Goal: Information Seeking & Learning: Learn about a topic

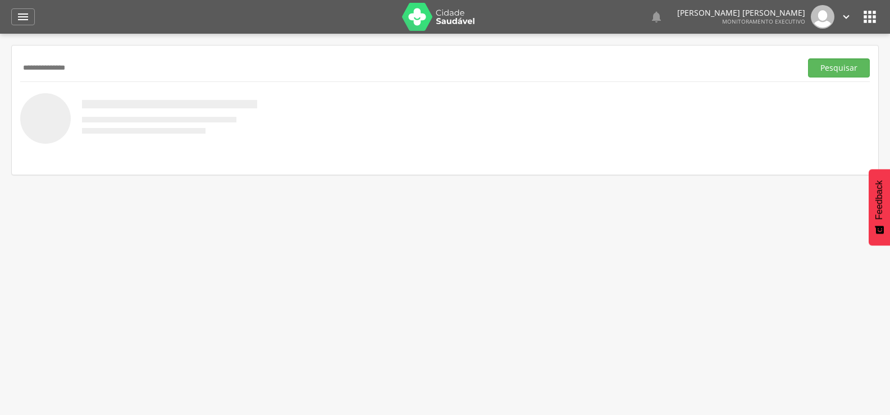
type input "**********"
click at [808, 58] on button "Pesquisar" at bounding box center [839, 67] width 62 height 19
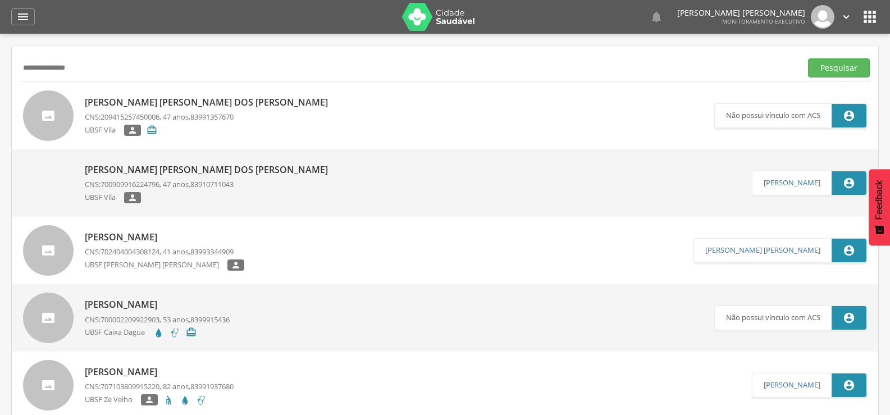
click at [188, 165] on p "[PERSON_NAME] [PERSON_NAME] dos [PERSON_NAME]" at bounding box center [209, 169] width 249 height 13
type input "**********"
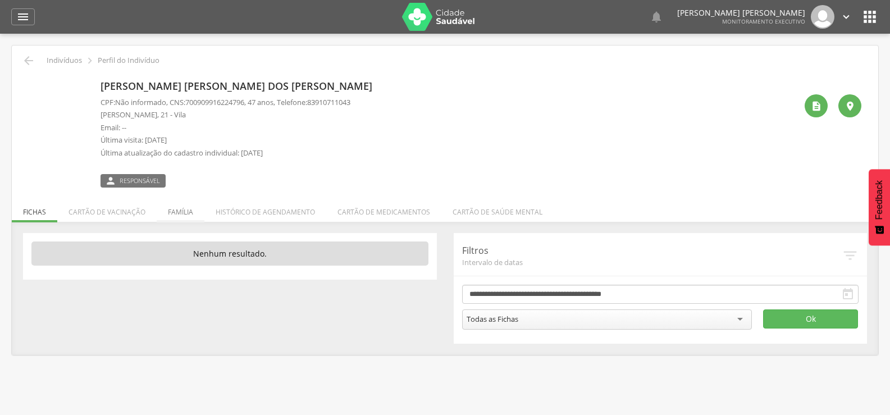
click at [183, 218] on li "Família" at bounding box center [181, 209] width 48 height 26
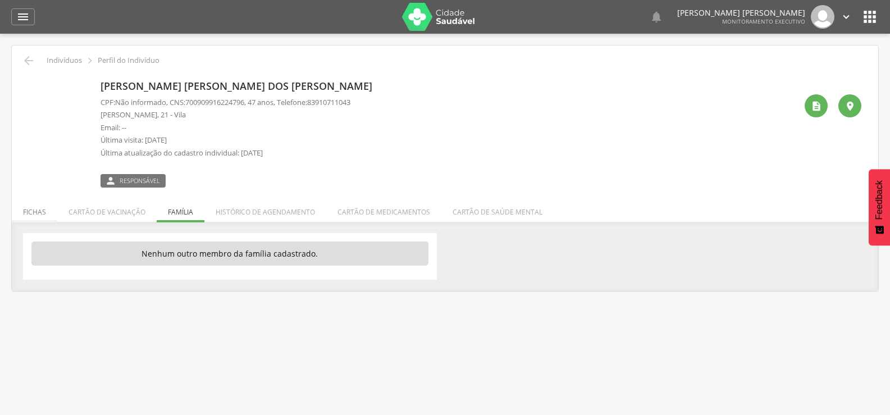
click at [44, 220] on li "Fichas" at bounding box center [35, 209] width 46 height 26
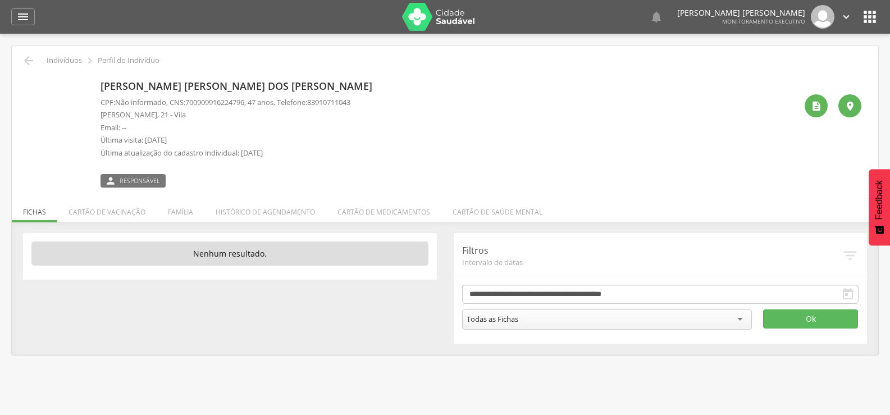
scroll to position [34, 0]
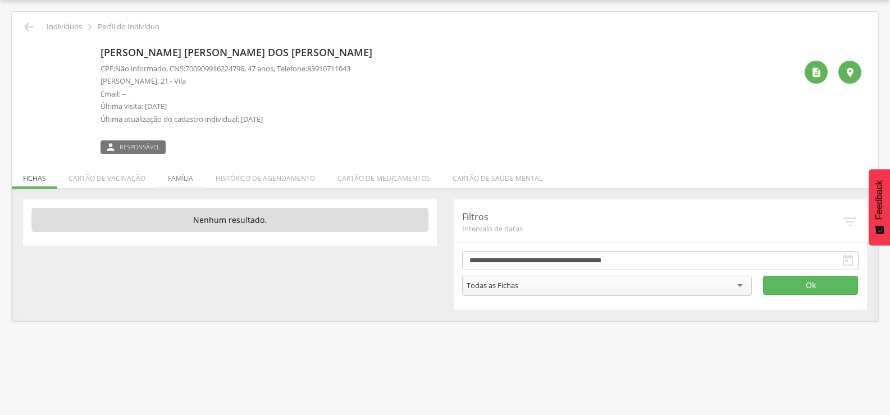
click at [192, 185] on li "Família" at bounding box center [181, 175] width 48 height 26
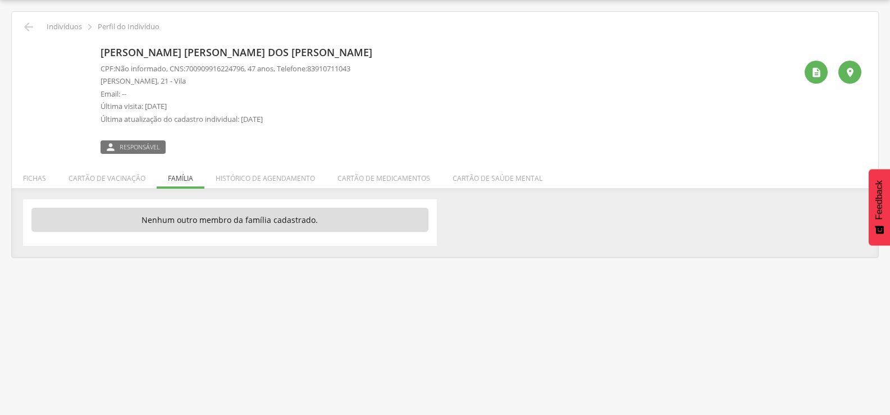
click at [20, 26] on div " Indivíduos  Perfil do Indivíduo" at bounding box center [445, 26] width 850 height 13
click at [25, 28] on icon "" at bounding box center [28, 26] width 13 height 13
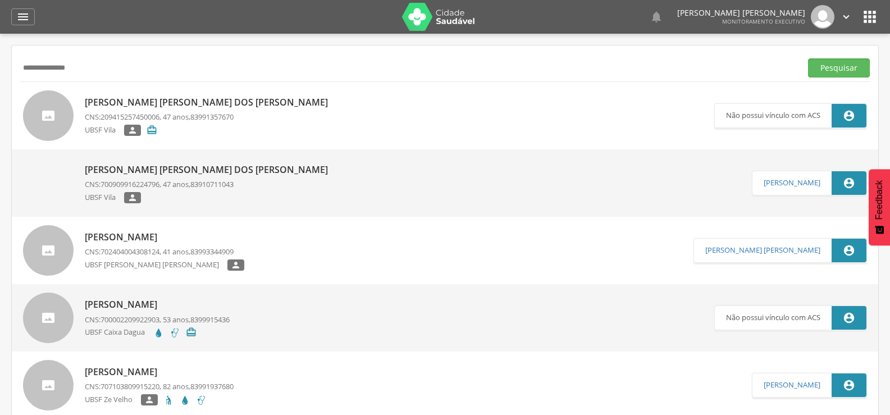
drag, startPoint x: 138, startPoint y: 66, endPoint x: 0, endPoint y: 60, distance: 138.4
click at [0, 63] on div " Supervisão  Distritos  Ubs Coordenador: - Queimadas / PB Intervalo de Tempo…" at bounding box center [445, 241] width 890 height 415
type input "**********"
click at [808, 58] on button "Pesquisar" at bounding box center [839, 67] width 62 height 19
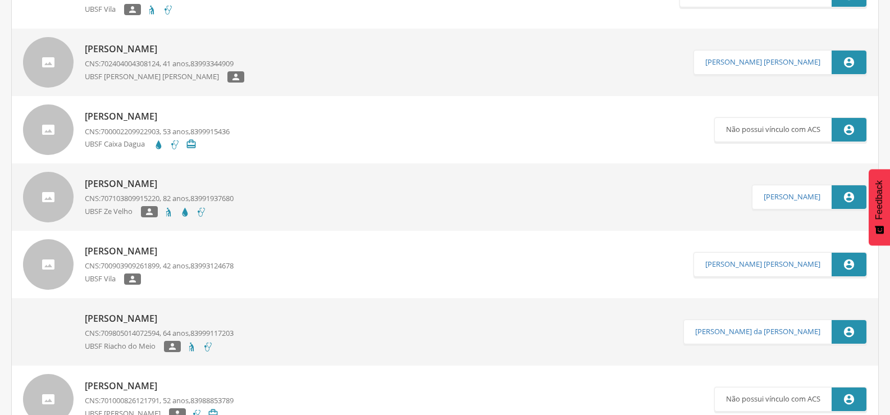
scroll to position [177, 0]
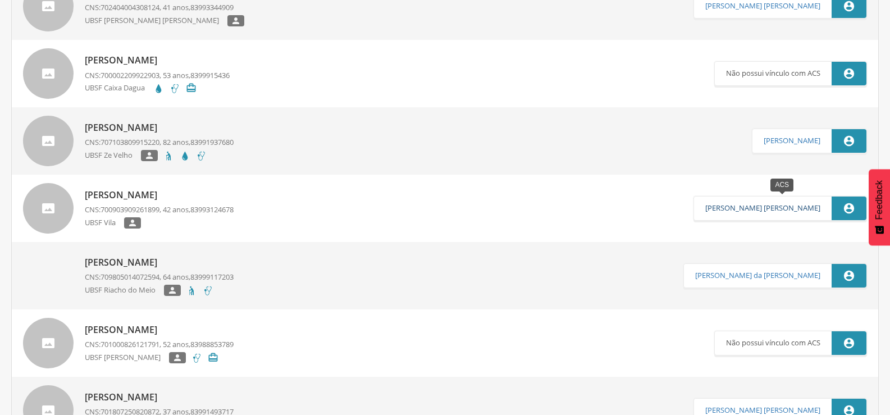
click at [806, 210] on link "[PERSON_NAME] [PERSON_NAME]" at bounding box center [763, 208] width 115 height 9
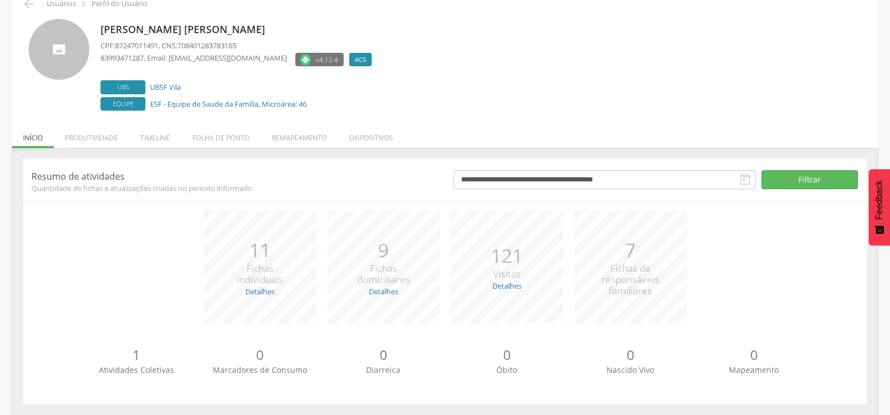
scroll to position [63, 0]
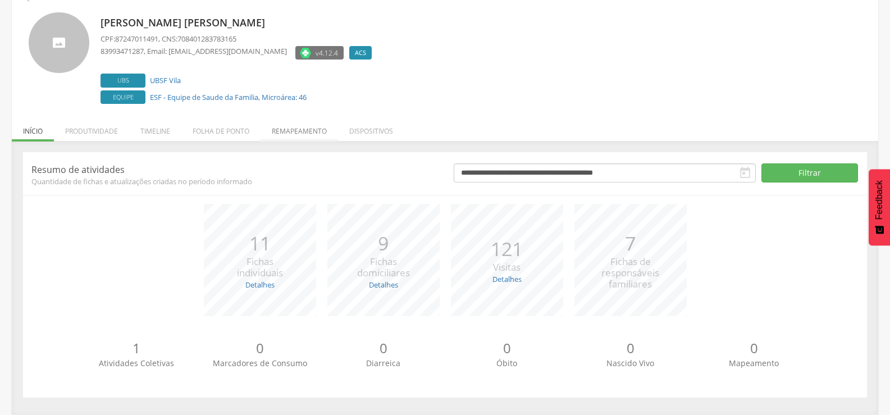
click at [304, 133] on li "Remapeamento" at bounding box center [300, 128] width 78 height 26
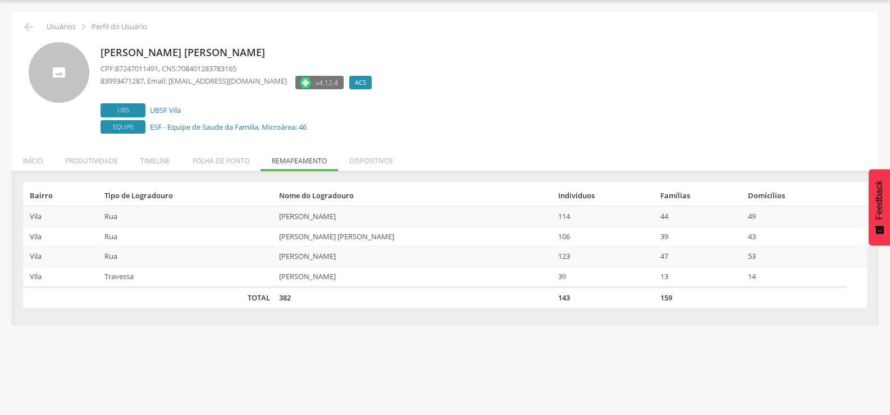
scroll to position [34, 0]
click at [56, 161] on ul "Início Produtividade Timeline Folha de ponto Remapeamento Gerenciar acesso Quar…" at bounding box center [445, 161] width 867 height 10
click at [30, 23] on icon "" at bounding box center [28, 26] width 13 height 13
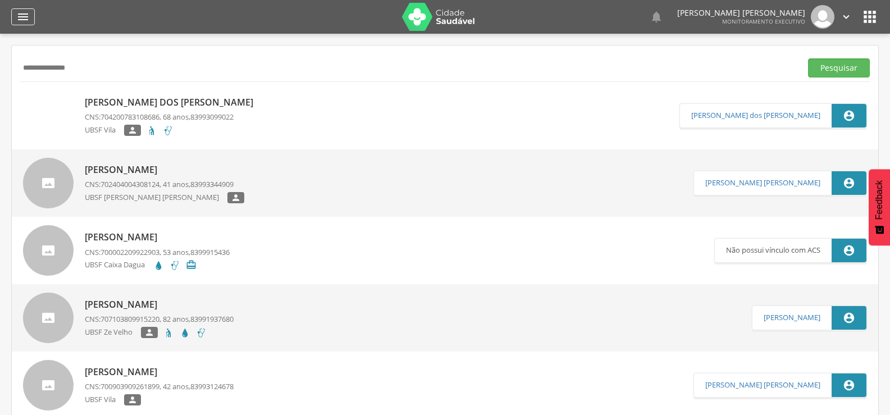
click at [21, 25] on div "" at bounding box center [23, 16] width 24 height 17
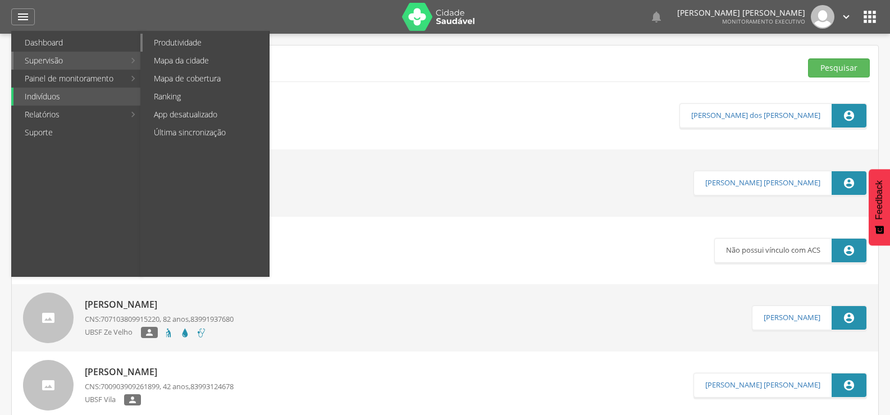
click at [189, 42] on link "Produtividade" at bounding box center [206, 43] width 126 height 18
type input "**********"
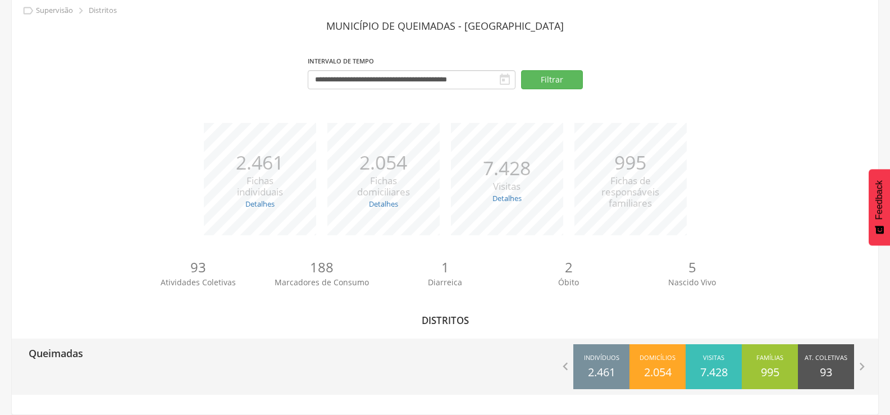
click at [160, 354] on div "Queimadas" at bounding box center [229, 353] width 434 height 28
type input "**********"
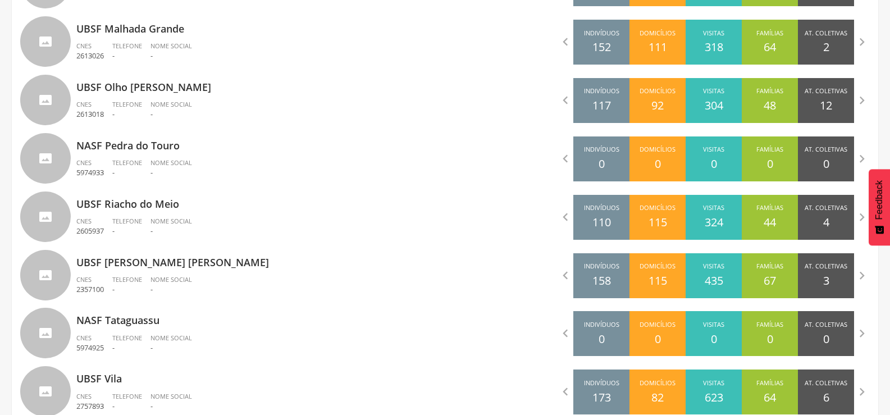
scroll to position [1166, 0]
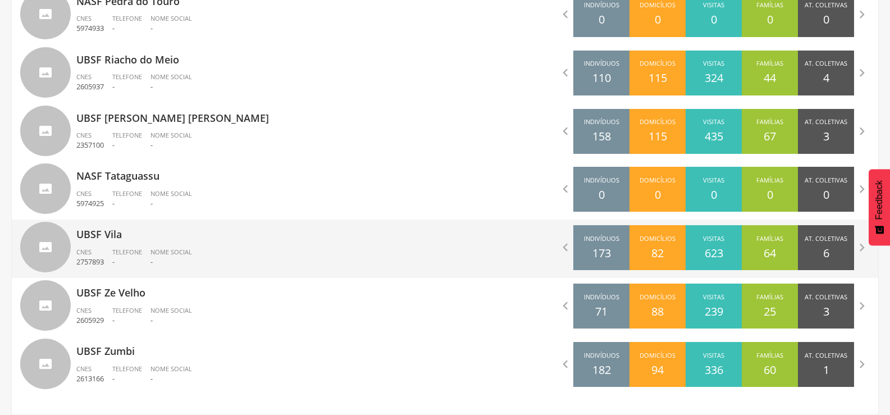
click at [171, 273] on div "UBSF Vila CNES 2757893 Telefone - Nome Social -" at bounding box center [256, 249] width 361 height 58
type input "**********"
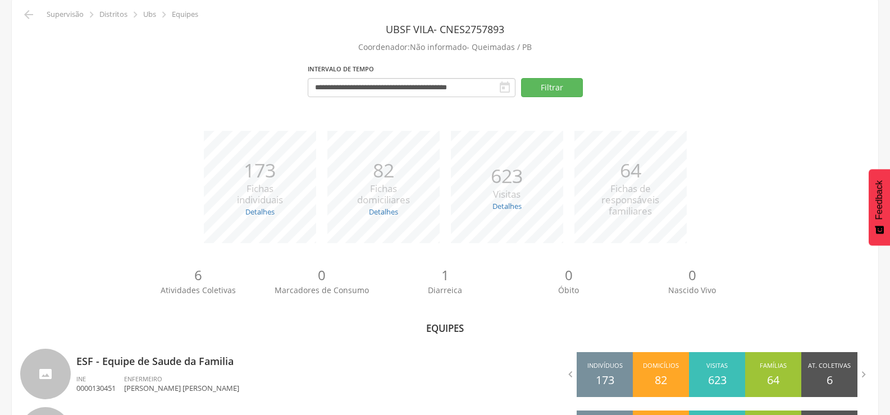
scroll to position [115, 0]
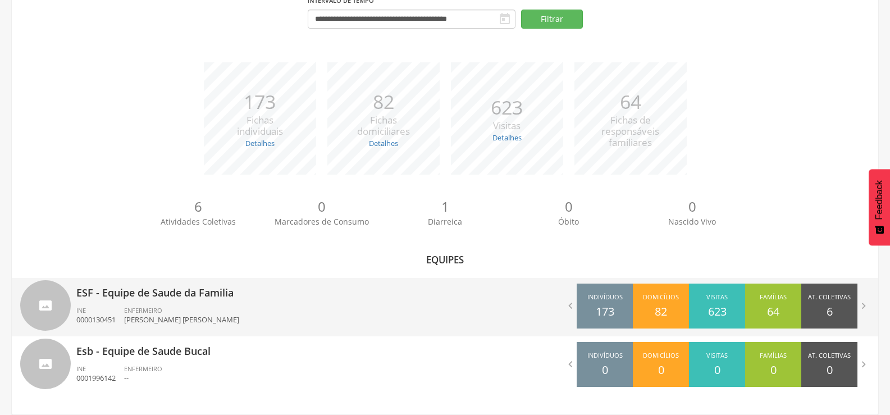
click at [158, 294] on p "ESF - Equipe de Saude da Familia" at bounding box center [256, 289] width 361 height 22
type input "**********"
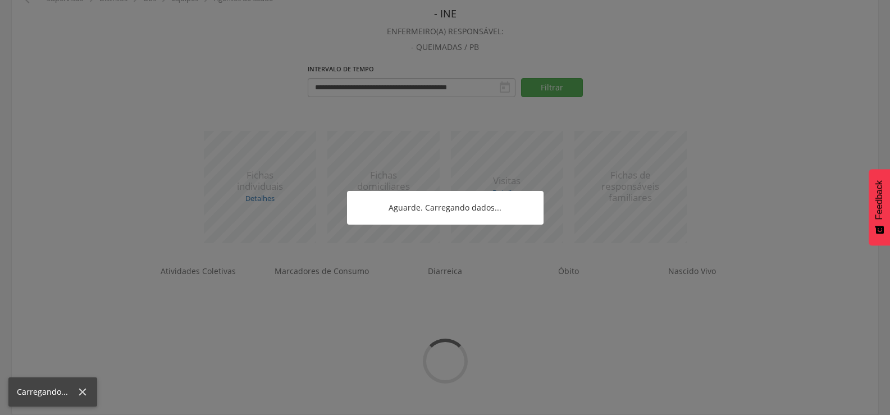
scroll to position [484, 0]
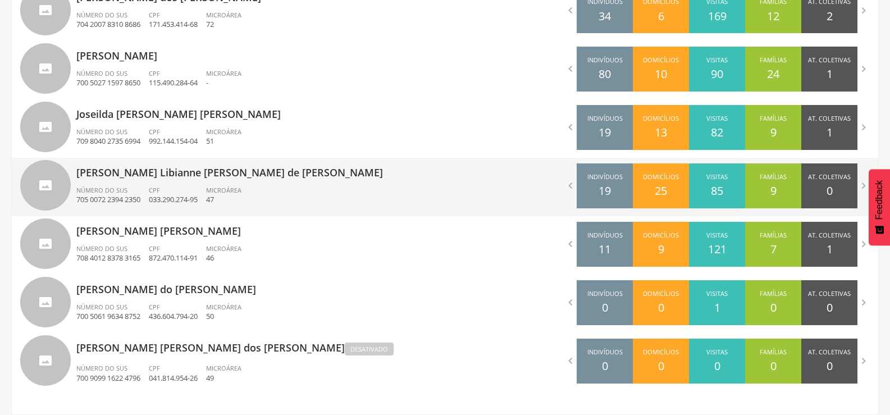
click at [259, 192] on ul "Número do SUS 705 0072 2394 2350 CPF 033.290.274-95 Microárea 47" at bounding box center [256, 198] width 361 height 25
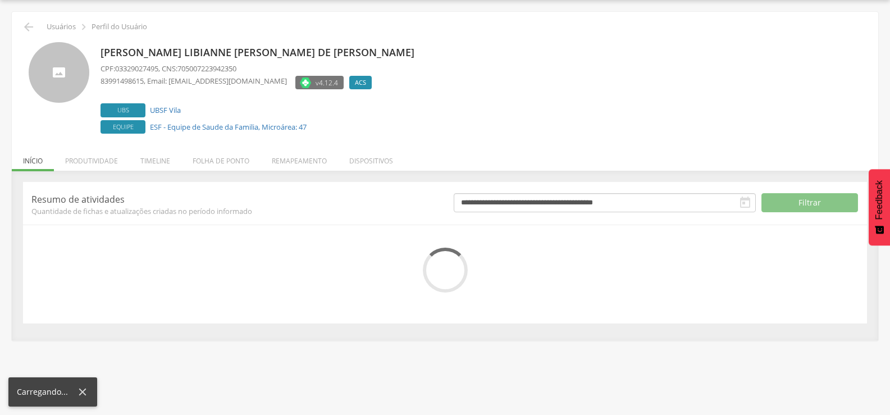
scroll to position [63, 0]
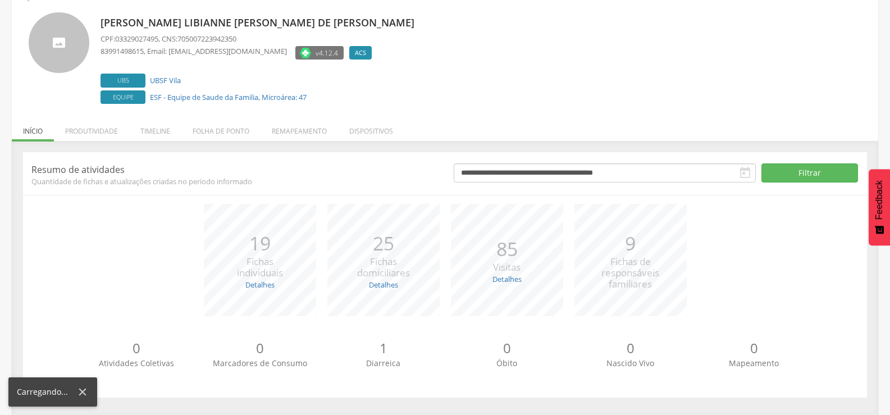
click at [191, 163] on header "**********" at bounding box center [445, 174] width 844 height 26
click at [206, 123] on li "Folha de ponto" at bounding box center [220, 128] width 79 height 26
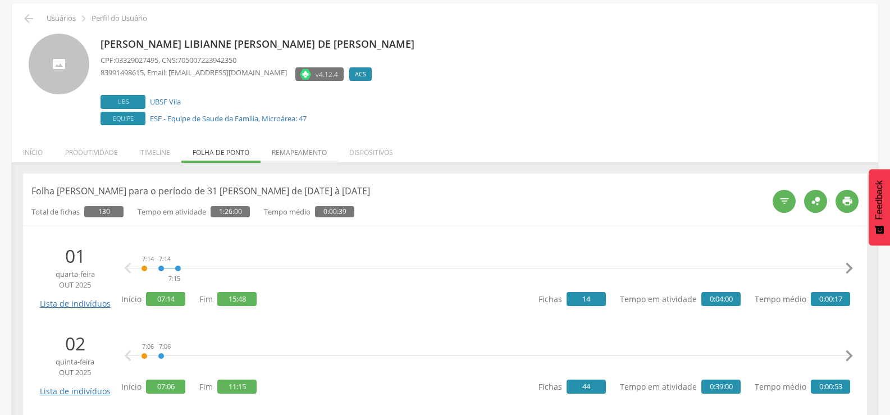
click at [281, 148] on li "Remapeamento" at bounding box center [300, 150] width 78 height 26
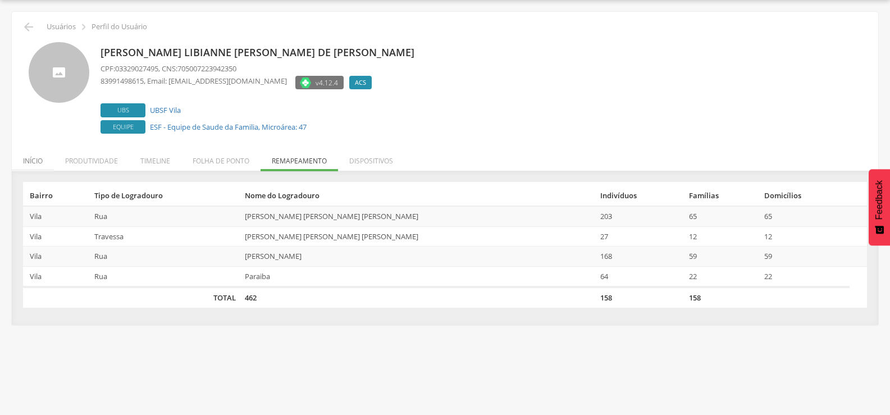
click at [48, 163] on li "Início" at bounding box center [33, 158] width 42 height 26
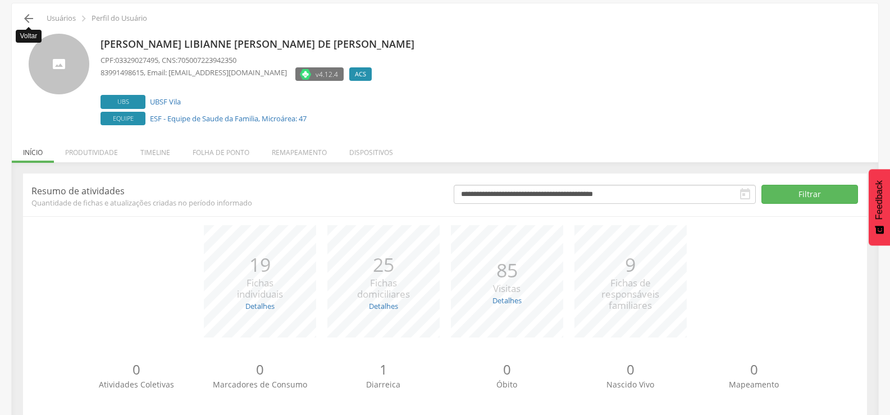
click at [31, 14] on icon "" at bounding box center [28, 18] width 13 height 13
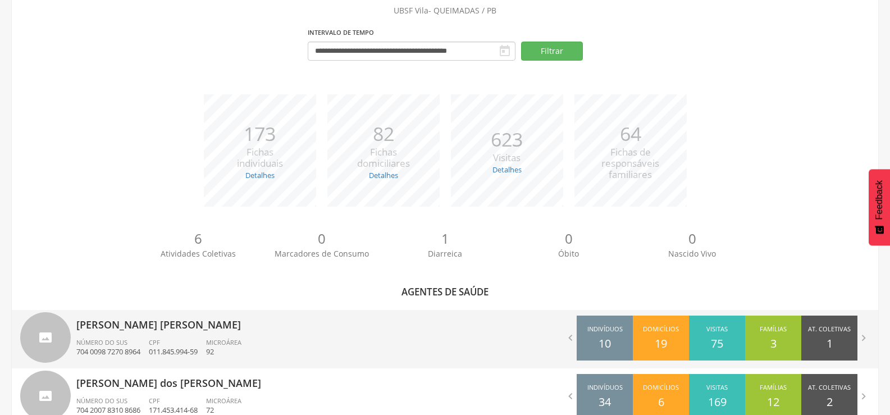
click at [212, 322] on p "[PERSON_NAME] [PERSON_NAME]" at bounding box center [256, 321] width 361 height 22
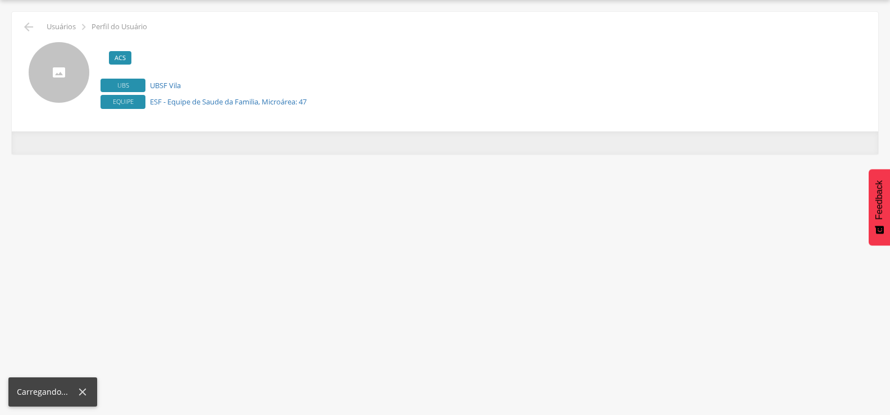
scroll to position [34, 0]
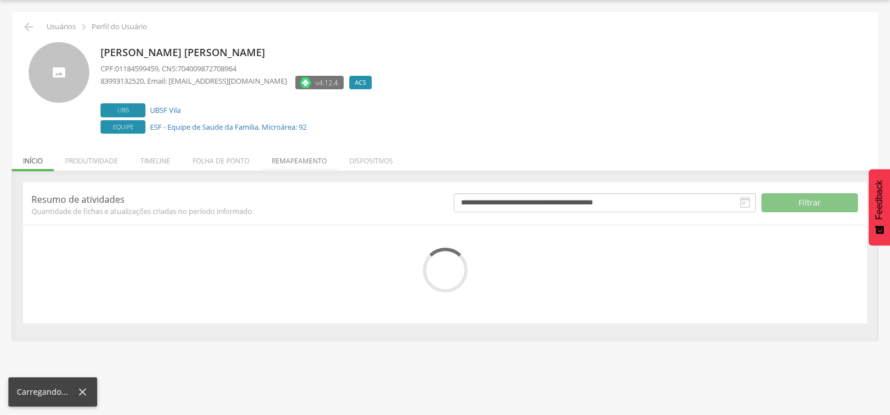
click at [283, 163] on li "Remapeamento" at bounding box center [300, 158] width 78 height 26
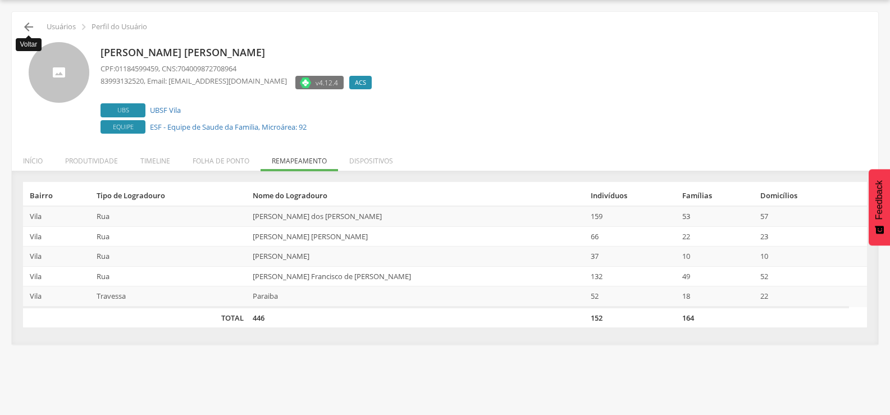
click at [29, 25] on icon "" at bounding box center [28, 26] width 13 height 13
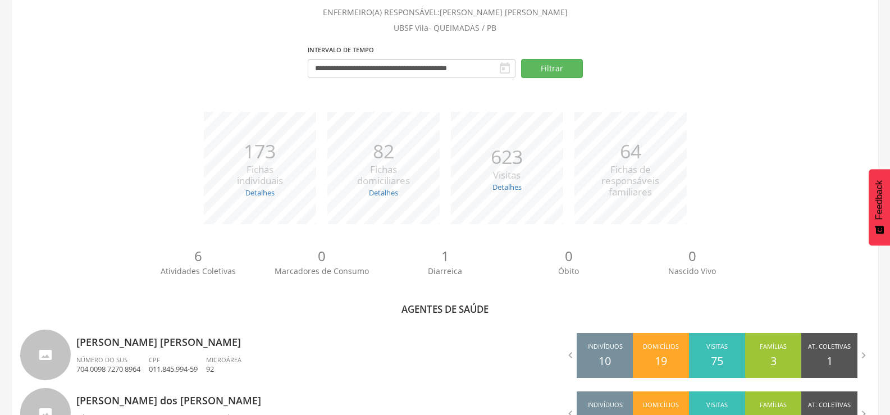
scroll to position [98, 0]
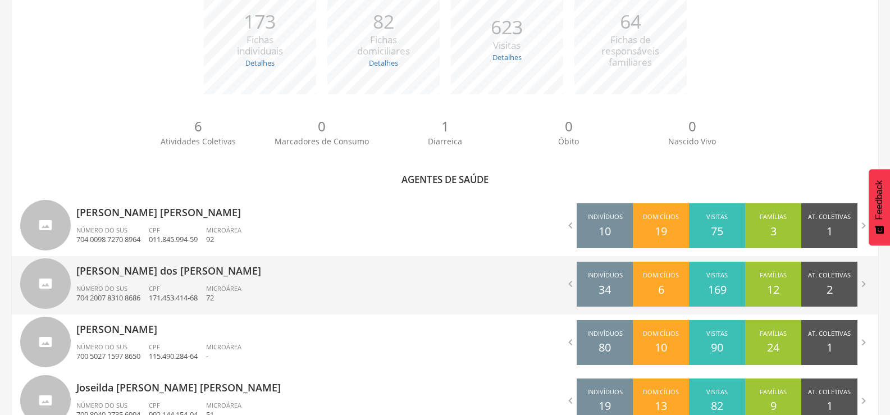
click at [179, 292] on div "CPF 171.453.414-68" at bounding box center [177, 293] width 57 height 19
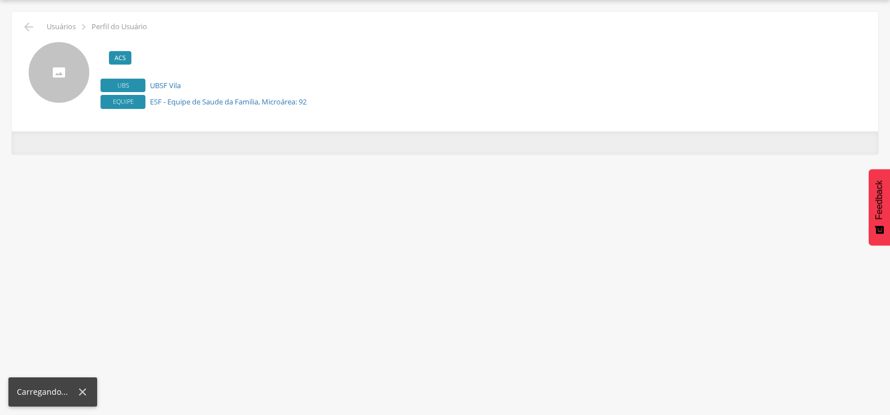
scroll to position [34, 0]
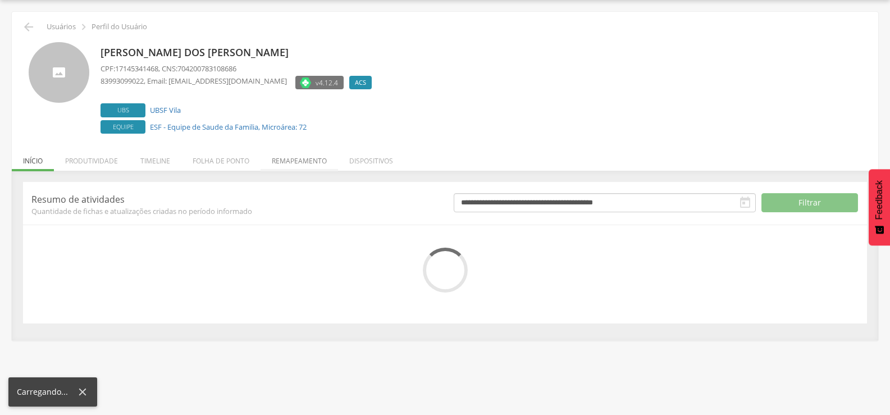
click at [285, 155] on li "Remapeamento" at bounding box center [300, 158] width 78 height 26
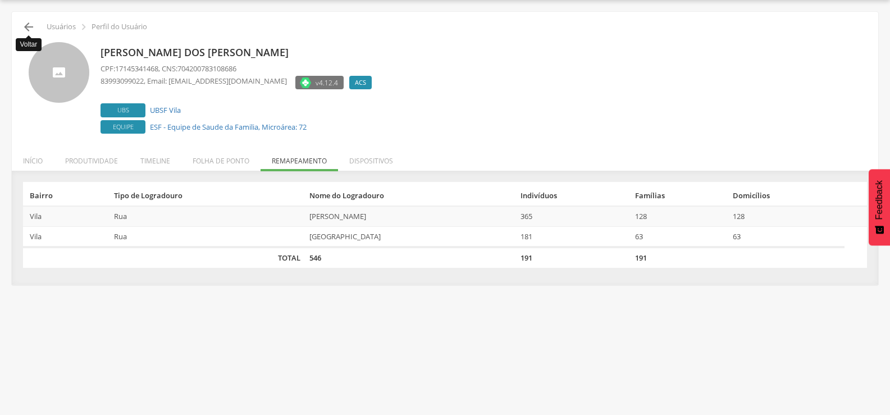
click at [27, 26] on icon "" at bounding box center [28, 26] width 13 height 13
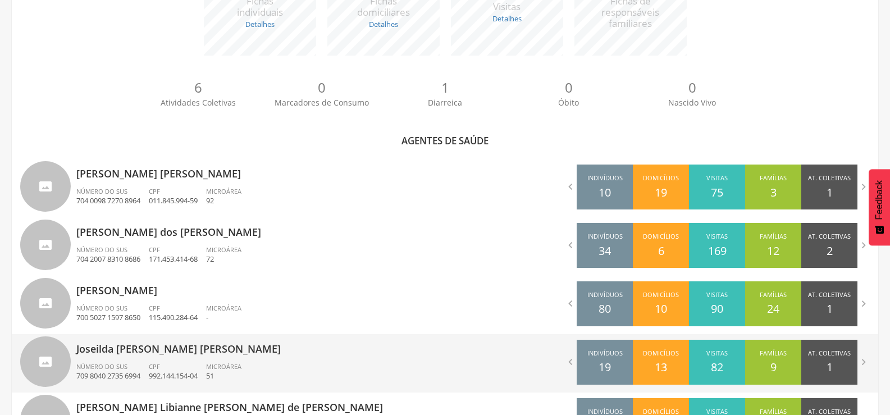
scroll to position [323, 0]
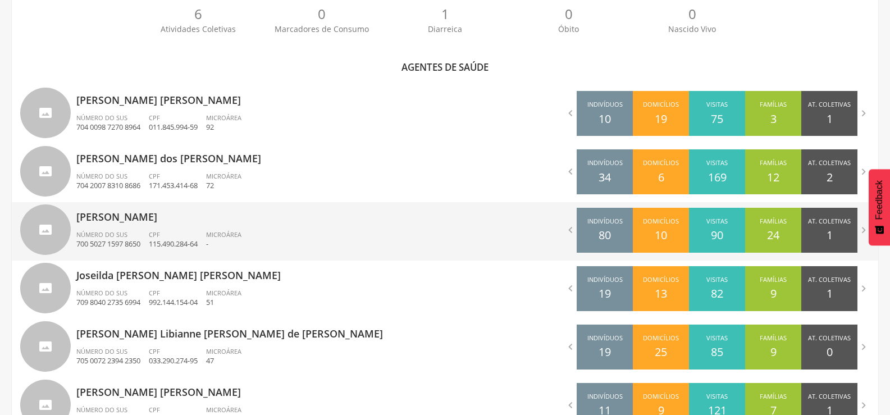
click at [192, 237] on div "CPF 115.490.284-64" at bounding box center [177, 239] width 57 height 19
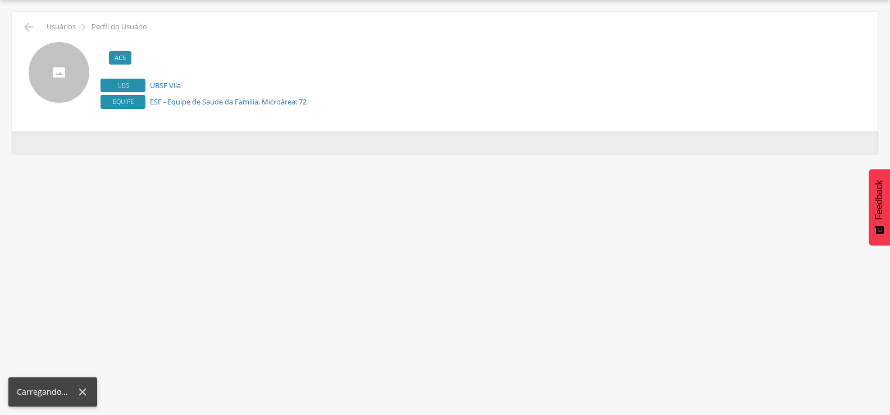
scroll to position [34, 0]
click at [28, 24] on icon "" at bounding box center [28, 26] width 13 height 13
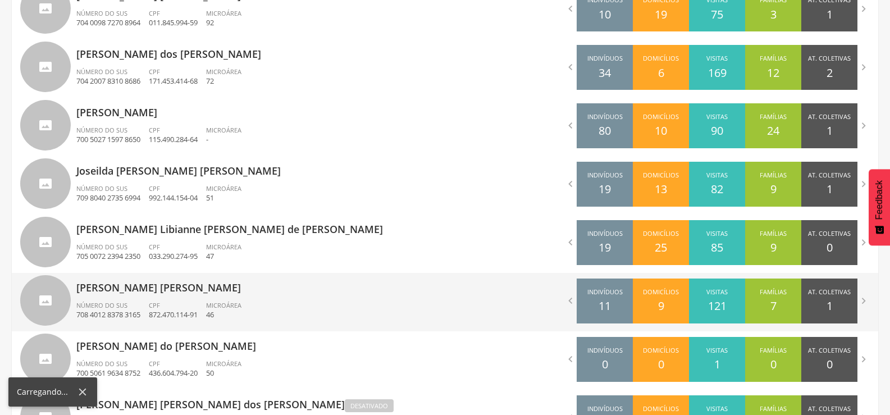
scroll to position [435, 0]
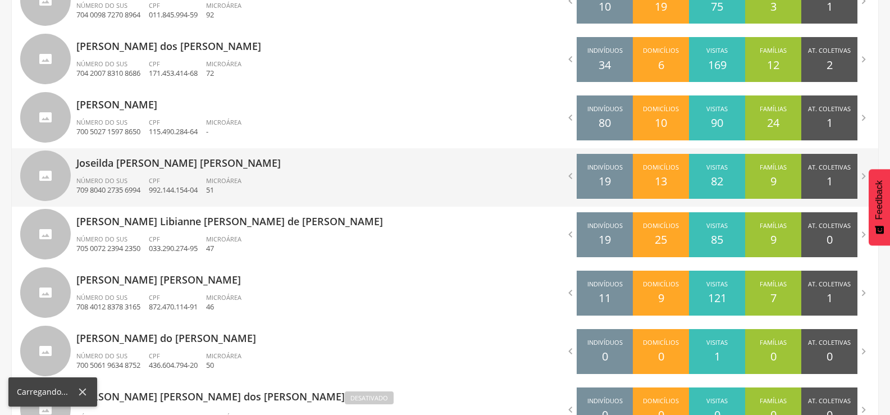
click at [194, 195] on p "992.144.154-04" at bounding box center [173, 190] width 49 height 11
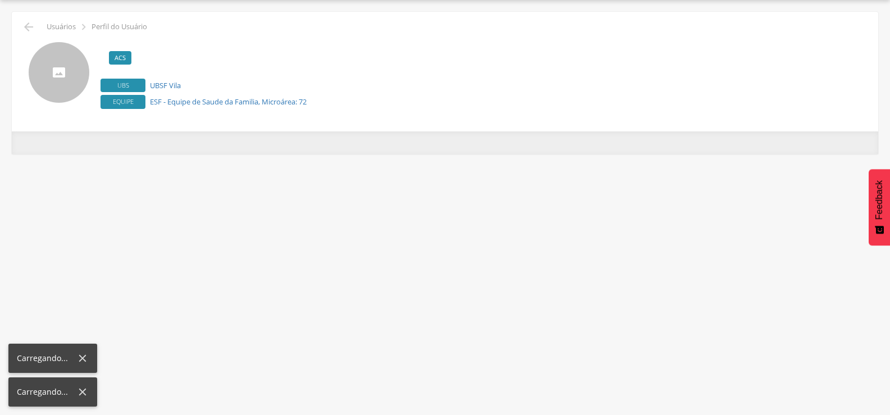
scroll to position [34, 0]
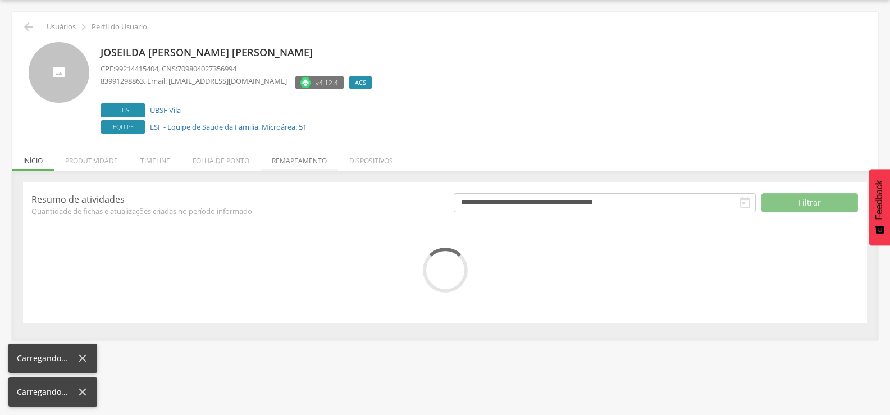
click at [288, 164] on li "Remapeamento" at bounding box center [300, 158] width 78 height 26
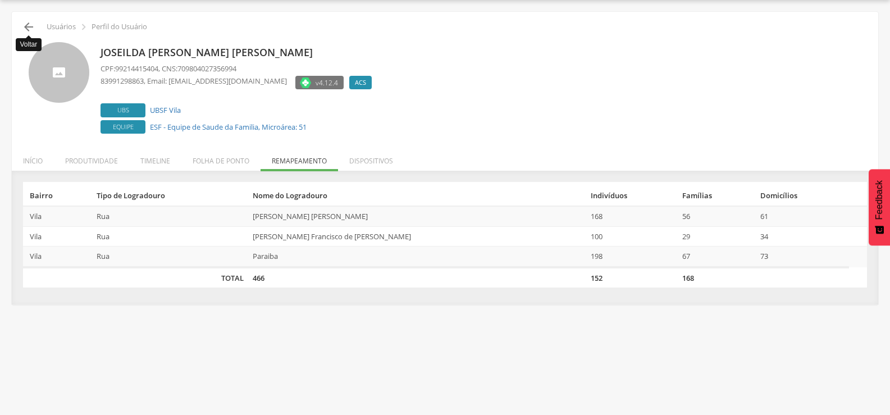
click at [22, 26] on icon "" at bounding box center [28, 26] width 13 height 13
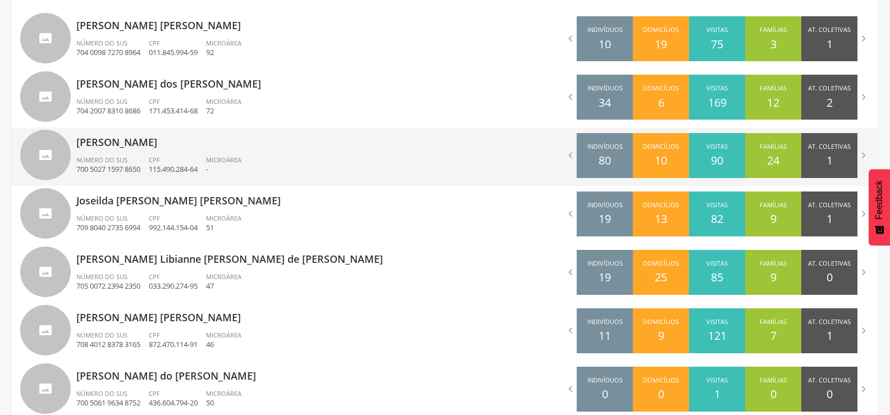
scroll to position [379, 0]
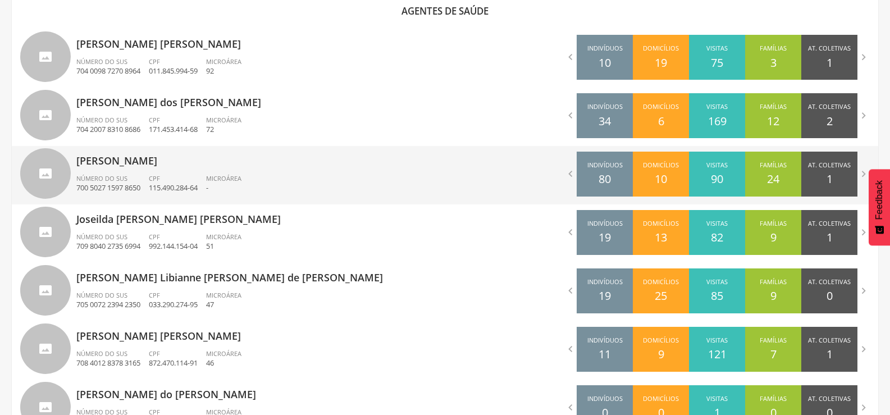
click at [153, 167] on p "[PERSON_NAME]" at bounding box center [256, 157] width 361 height 22
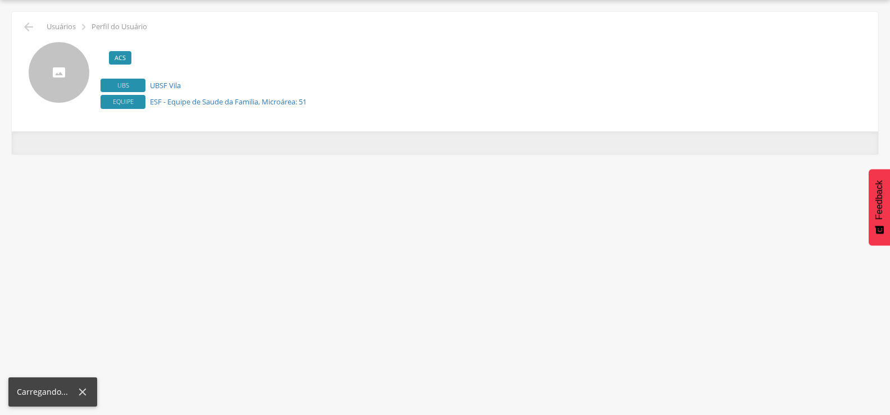
scroll to position [34, 0]
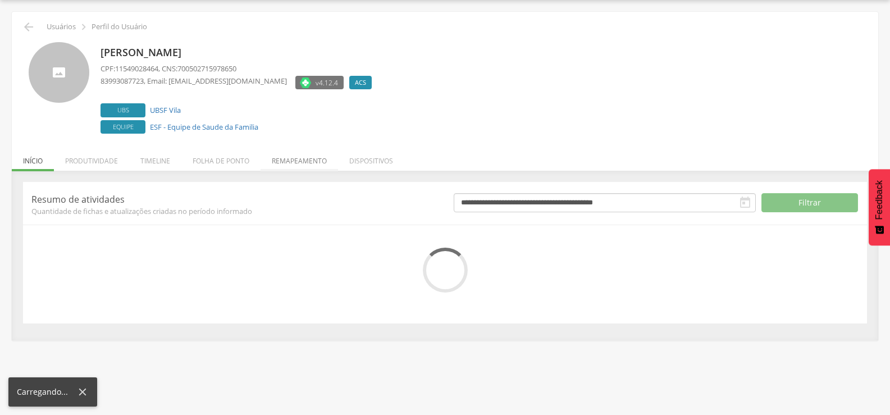
click at [329, 163] on li "Remapeamento" at bounding box center [300, 158] width 78 height 26
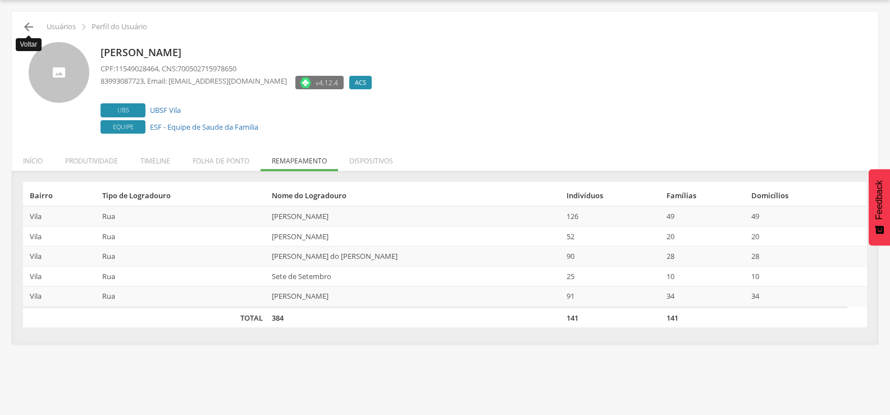
click at [27, 25] on icon "" at bounding box center [28, 26] width 13 height 13
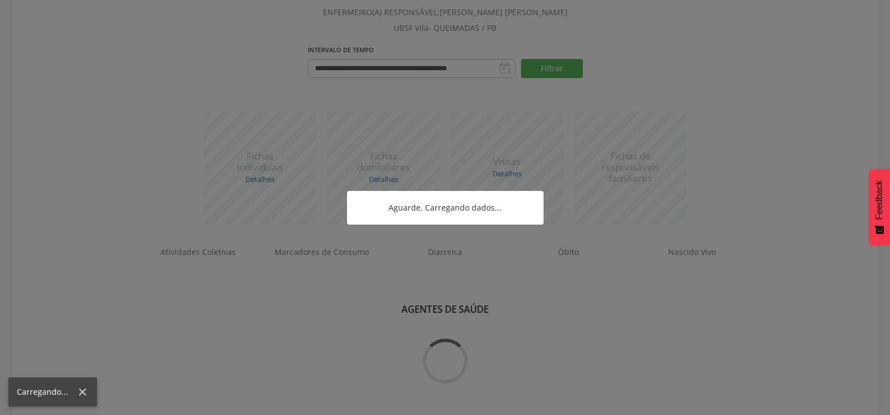
scroll to position [379, 0]
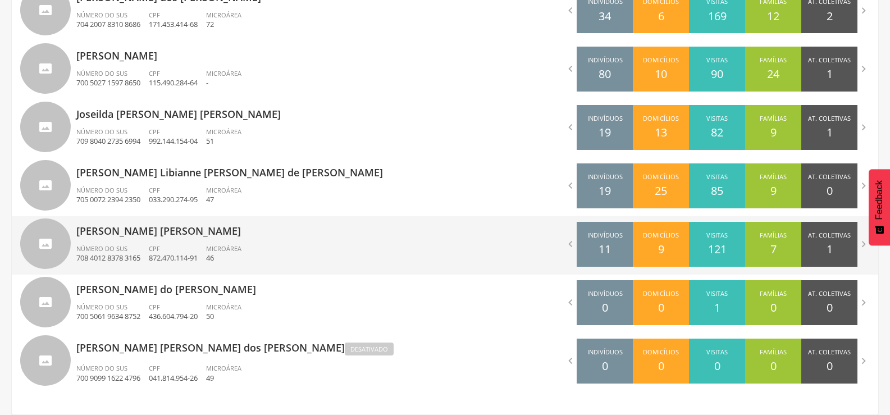
click at [79, 239] on div "[PERSON_NAME] [PERSON_NAME] Número do SUS 708 4012 8378 3165 CPF 872.470.114-91…" at bounding box center [256, 245] width 361 height 58
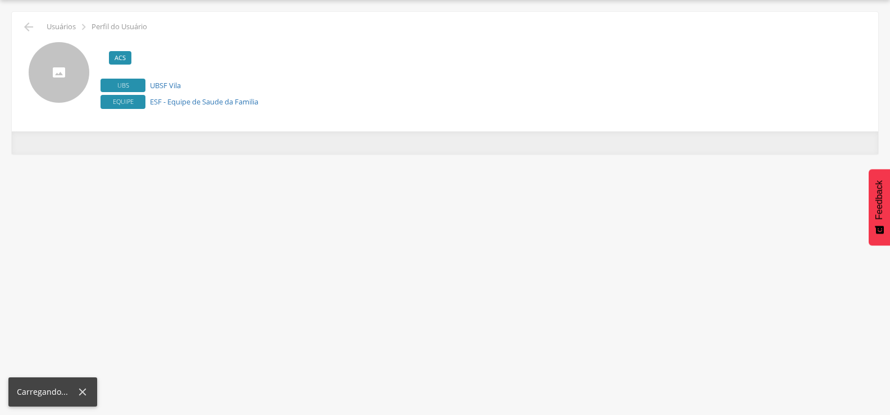
scroll to position [34, 0]
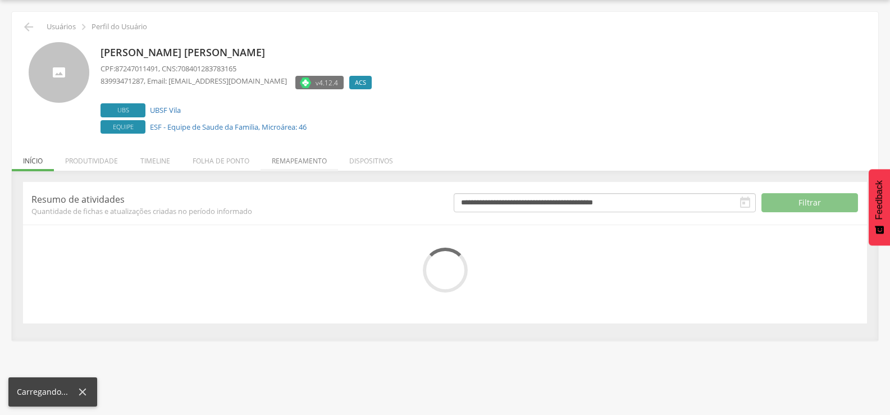
click at [283, 167] on li "Remapeamento" at bounding box center [300, 158] width 78 height 26
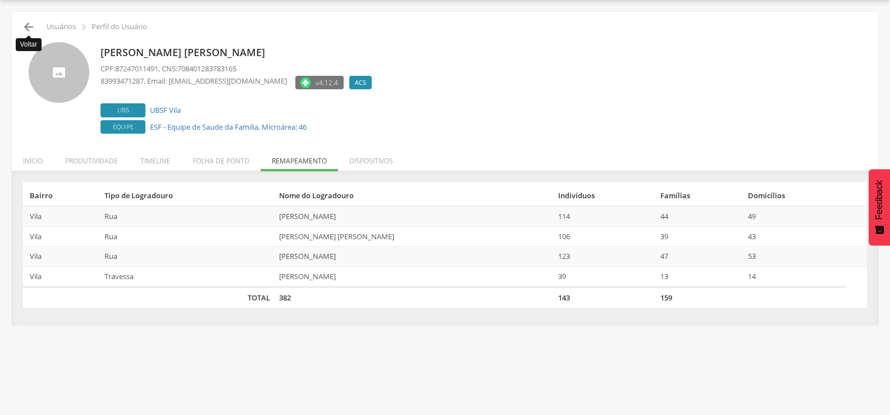
click at [27, 23] on icon "" at bounding box center [28, 26] width 13 height 13
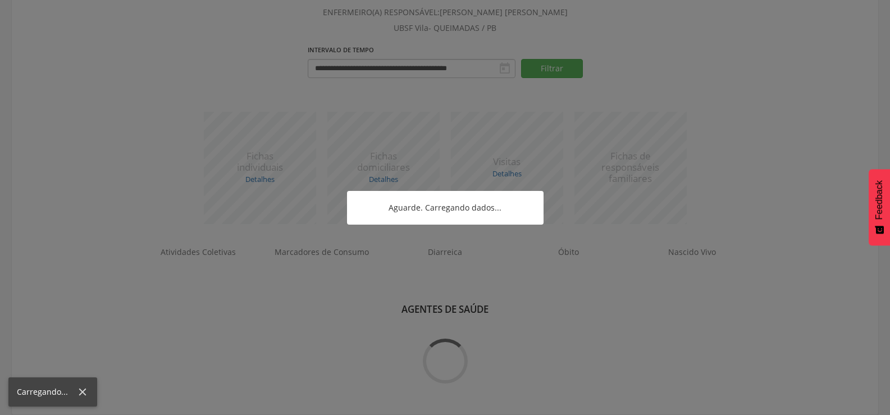
scroll to position [484, 0]
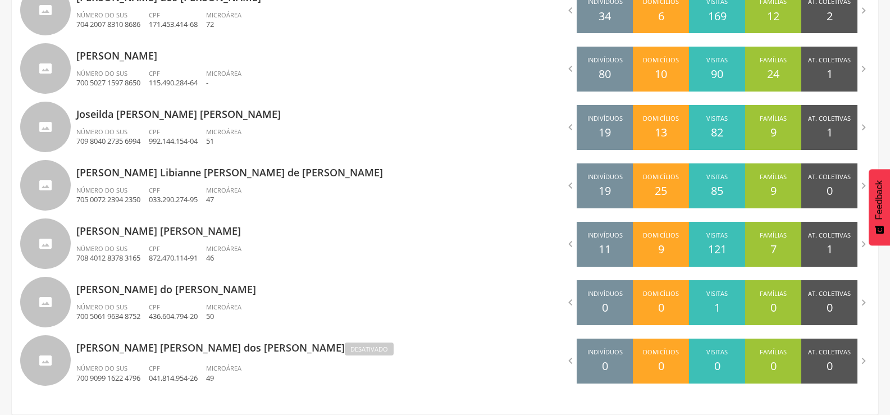
click at [140, 320] on p "700 5061 9634 8752" at bounding box center [108, 316] width 64 height 11
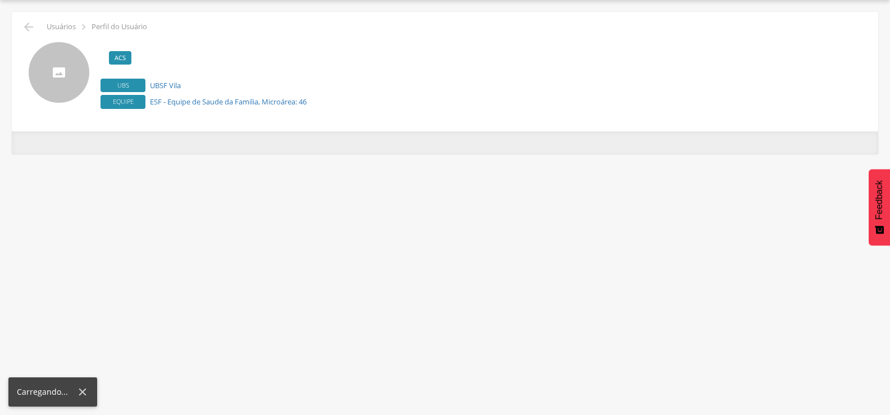
scroll to position [34, 0]
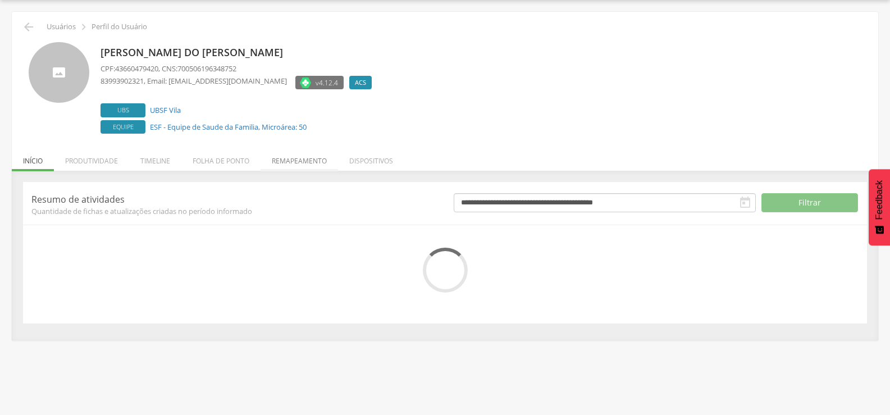
click at [315, 165] on li "Remapeamento" at bounding box center [300, 158] width 78 height 26
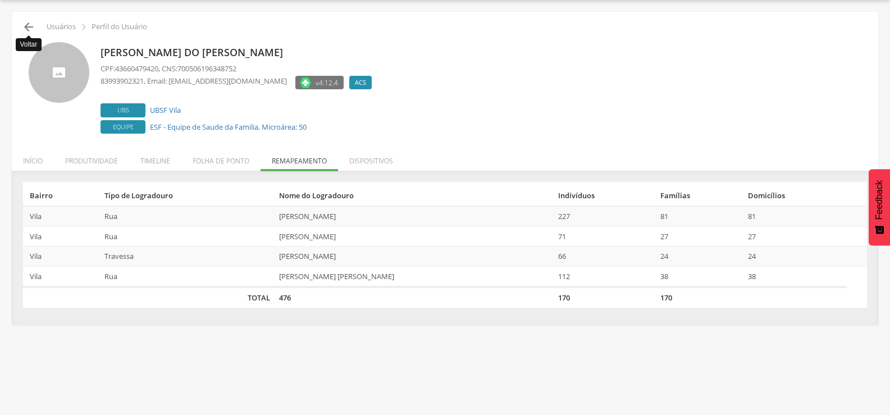
click at [25, 30] on icon "" at bounding box center [28, 26] width 13 height 13
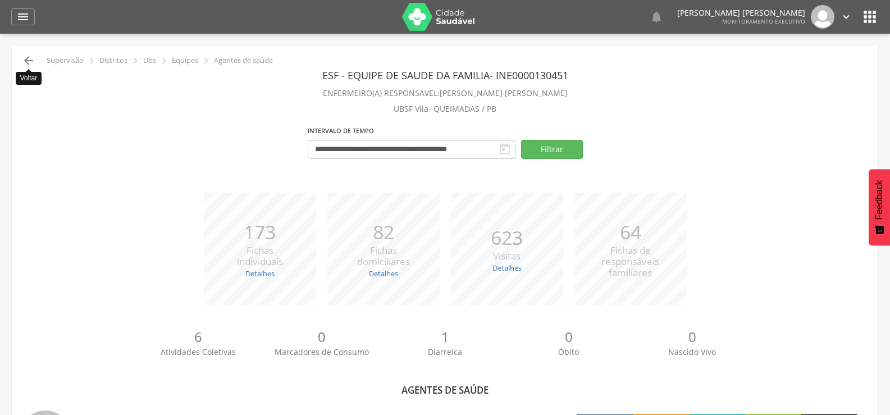
click at [22, 64] on icon "" at bounding box center [28, 60] width 13 height 13
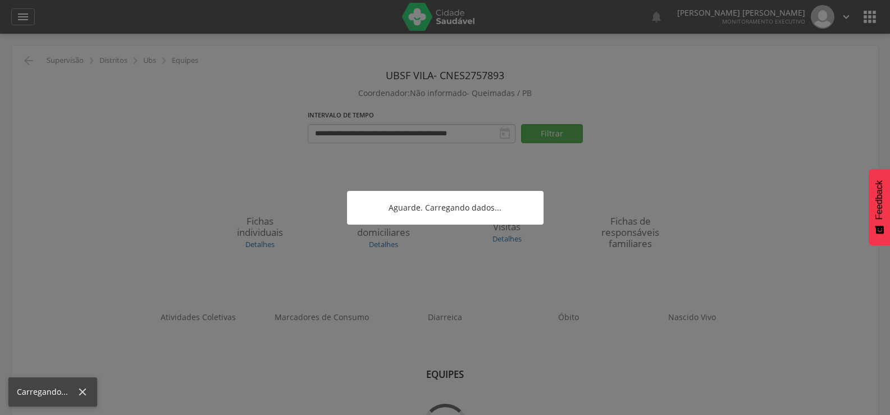
scroll to position [34, 0]
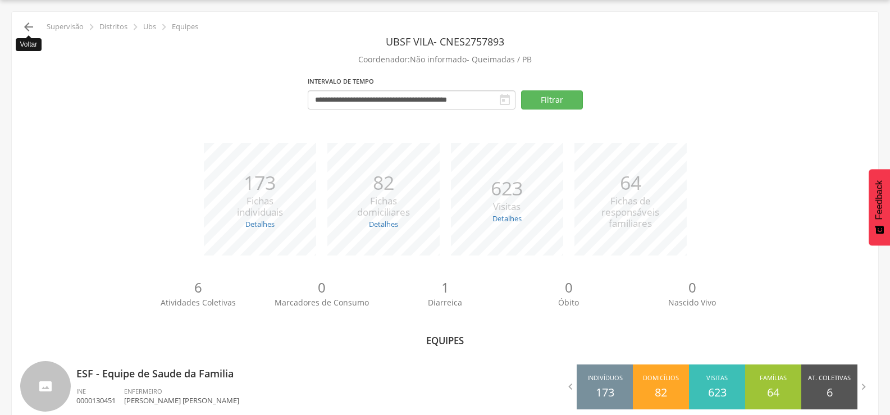
click at [27, 26] on icon "" at bounding box center [28, 26] width 13 height 13
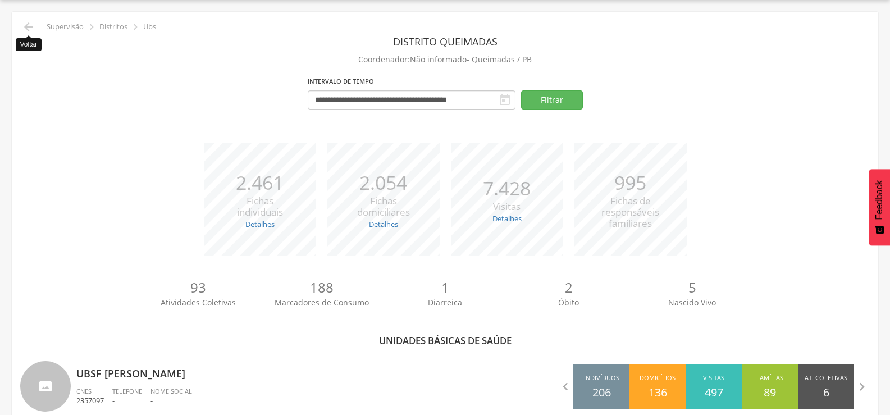
click at [27, 26] on icon "" at bounding box center [28, 26] width 13 height 13
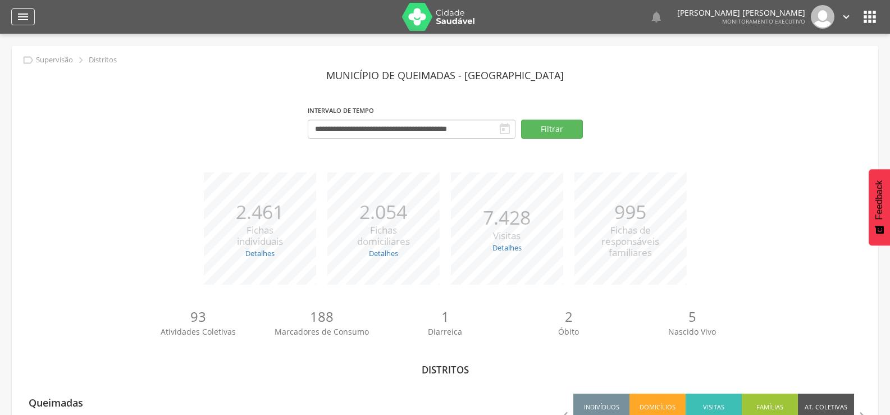
click at [31, 17] on div "" at bounding box center [23, 16] width 24 height 17
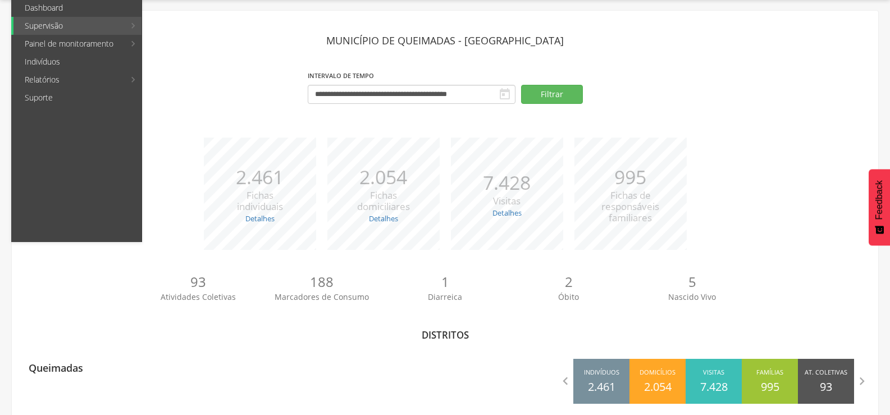
scroll to position [49, 0]
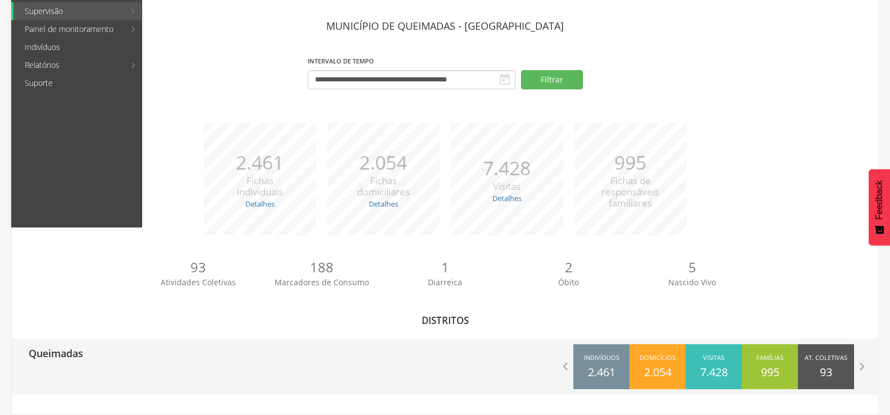
click at [407, 370] on div "Queimadas  Indivíduos 2.461 Domicílios 2.054 Visitas 7.428 Famílias 995 At. Co…" at bounding box center [445, 367] width 867 height 56
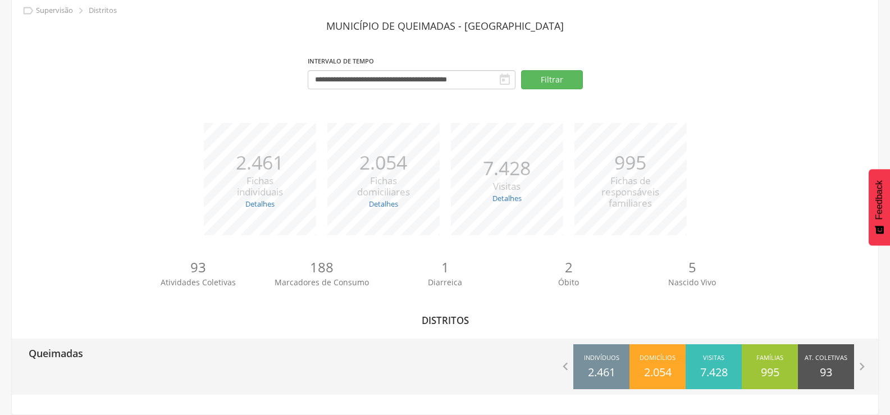
click at [407, 361] on div "Queimadas" at bounding box center [229, 353] width 434 height 28
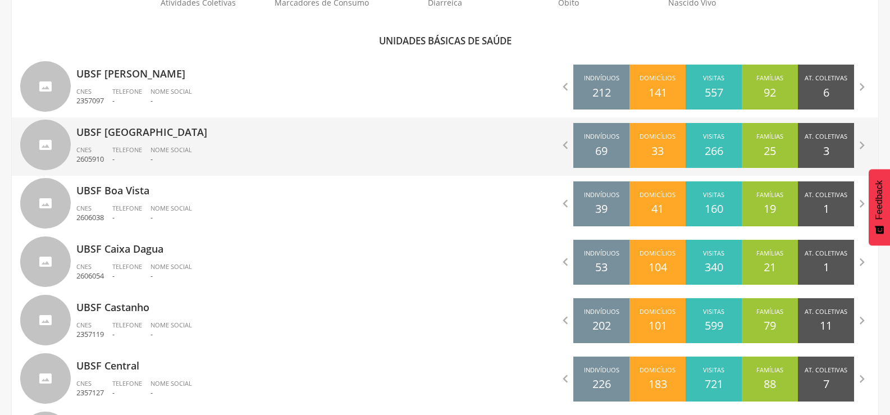
scroll to position [337, 0]
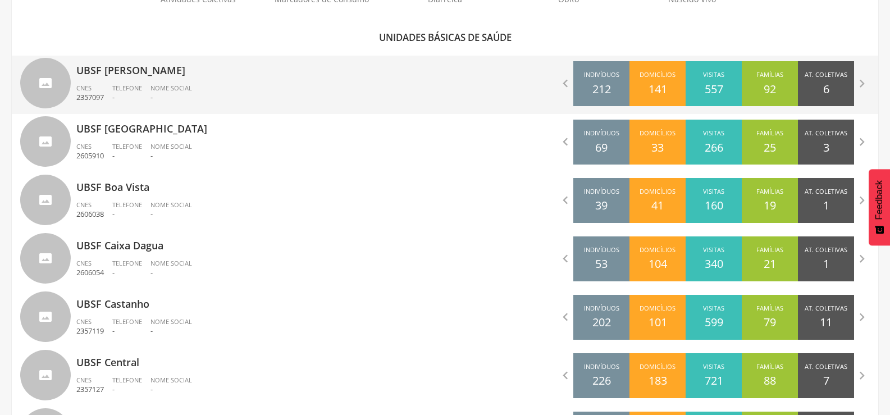
click at [251, 89] on ul "CNES 2357097 Telefone - Nome Social -" at bounding box center [256, 96] width 361 height 25
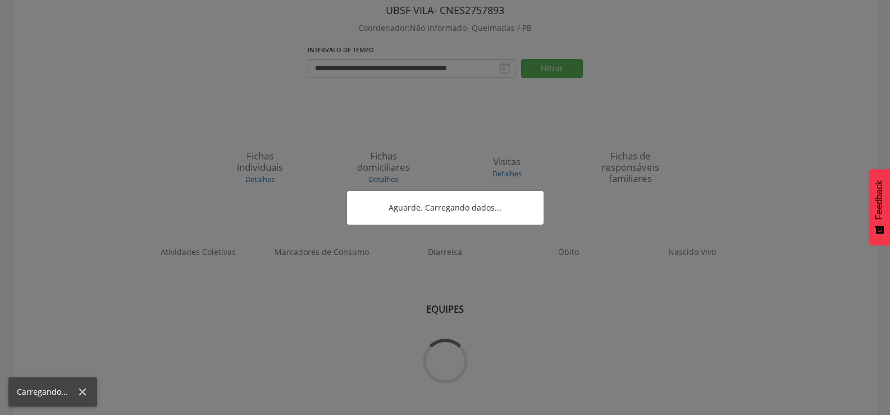
scroll to position [65, 0]
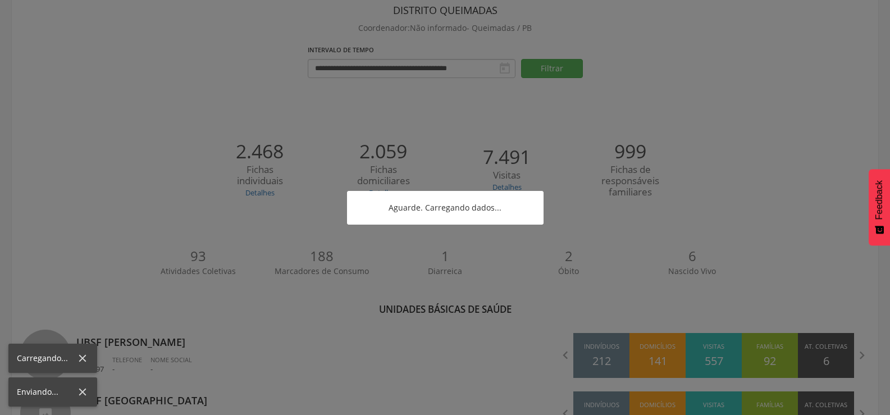
scroll to position [337, 0]
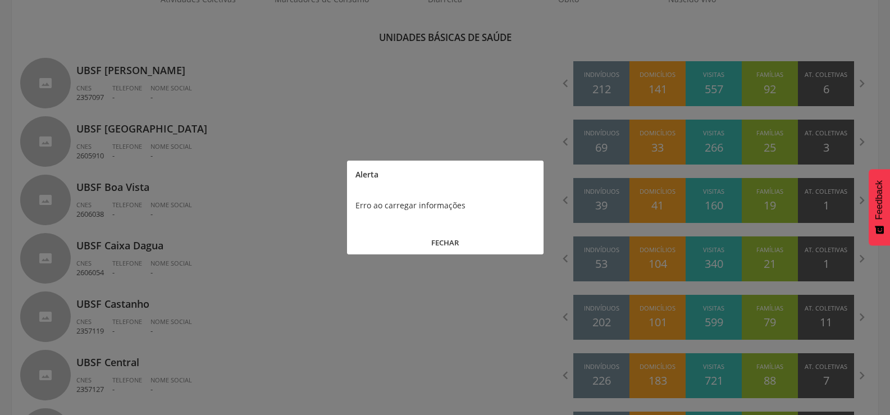
click at [454, 241] on button "FECHAR" at bounding box center [445, 243] width 197 height 24
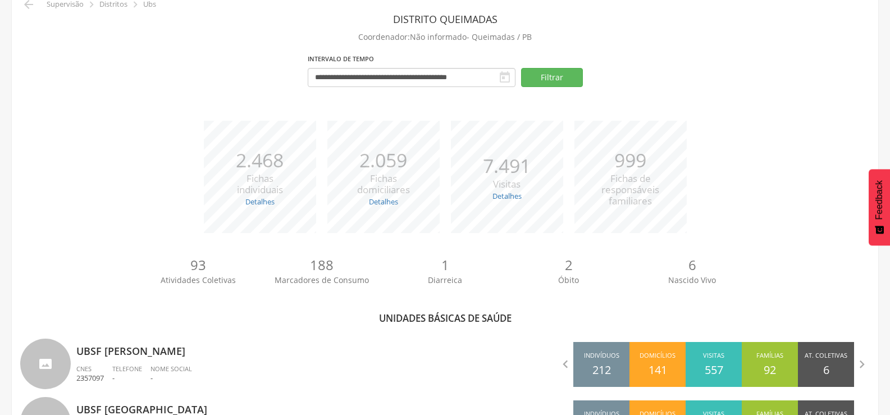
scroll to position [0, 0]
